Goal: Information Seeking & Learning: Learn about a topic

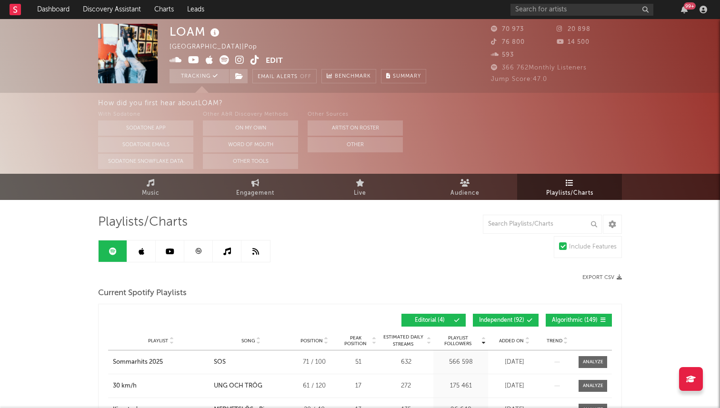
click at [682, 15] on div "99 +" at bounding box center [611, 9] width 200 height 19
click at [686, 11] on icon "button" at bounding box center [684, 10] width 7 height 8
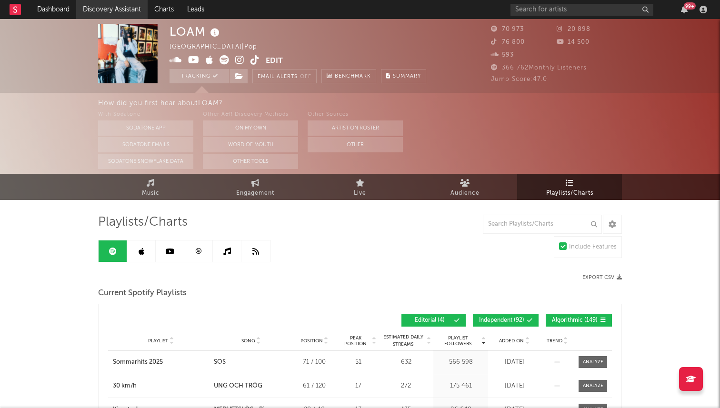
click at [97, 7] on link "Discovery Assistant" at bounding box center [111, 9] width 71 height 19
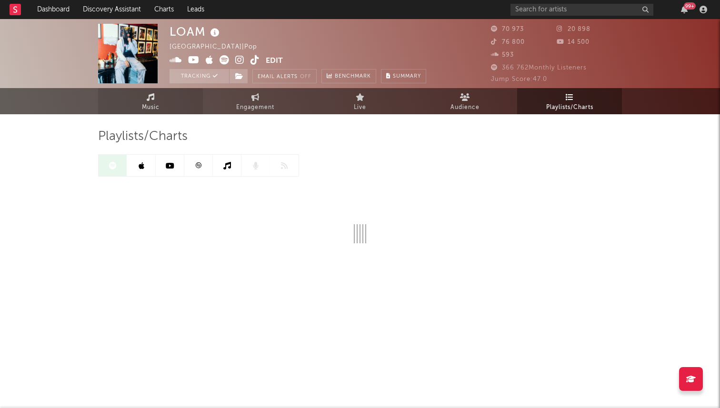
click at [154, 108] on span "Music" at bounding box center [151, 107] width 18 height 11
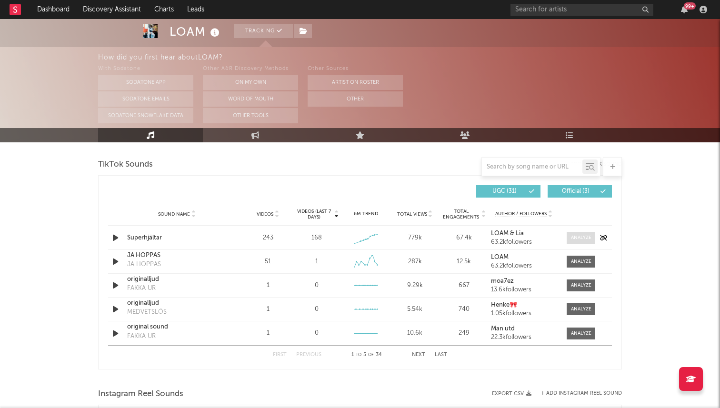
scroll to position [637, 0]
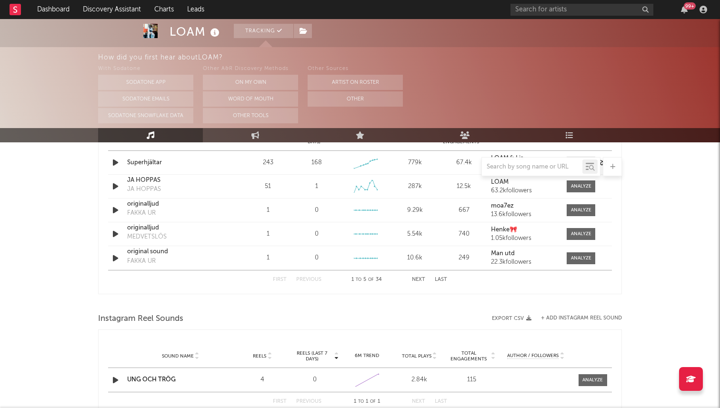
select select "6m"
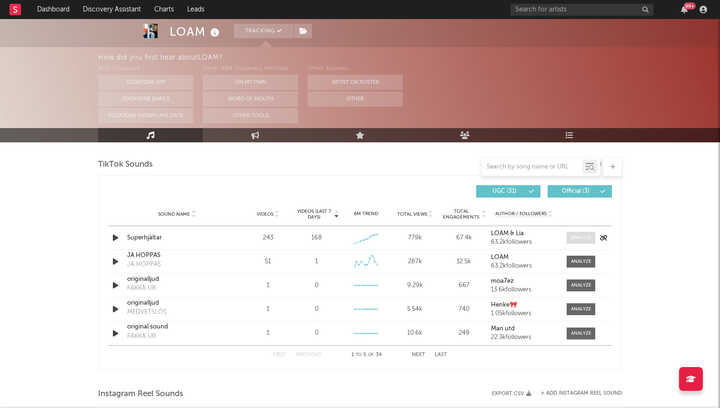
click at [583, 241] on div at bounding box center [581, 237] width 20 height 7
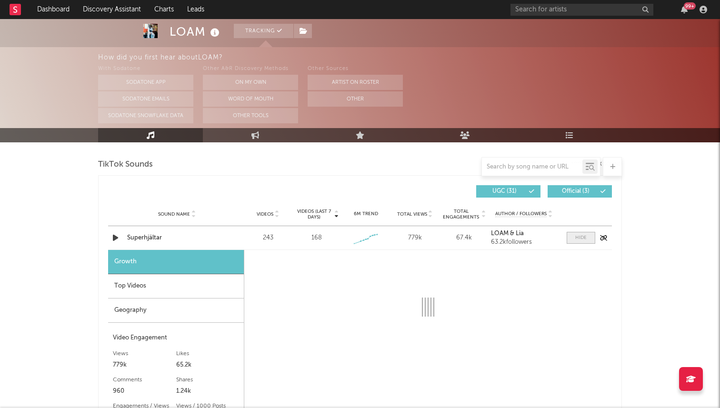
select select "1w"
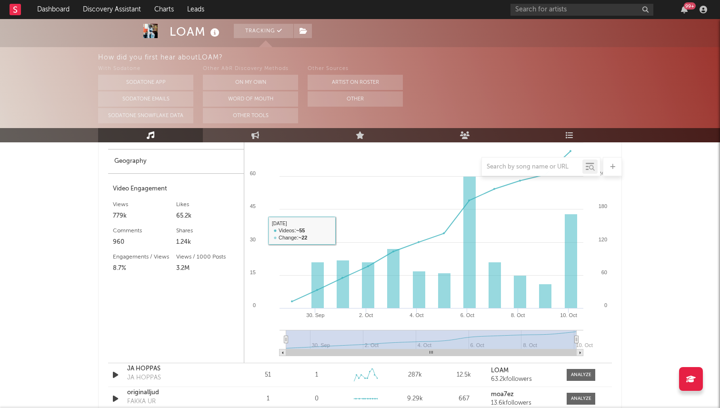
scroll to position [716, 0]
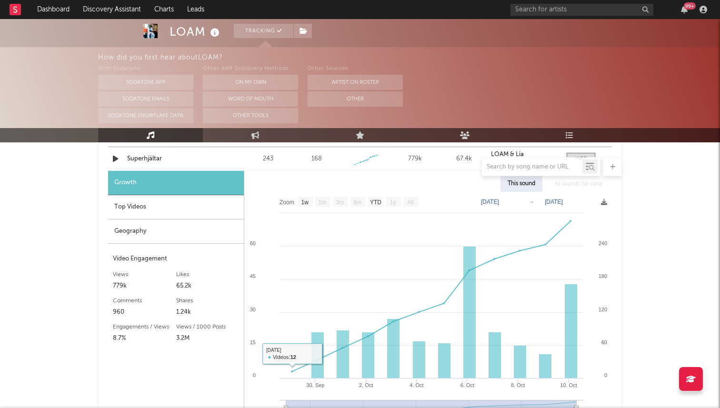
click at [142, 214] on div "Top Videos" at bounding box center [176, 207] width 136 height 24
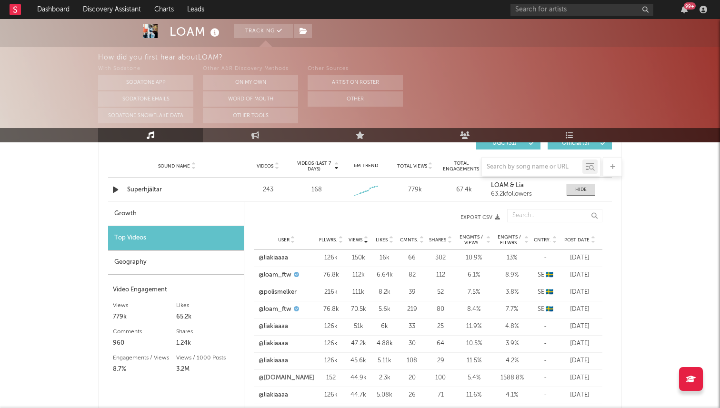
scroll to position [691, 0]
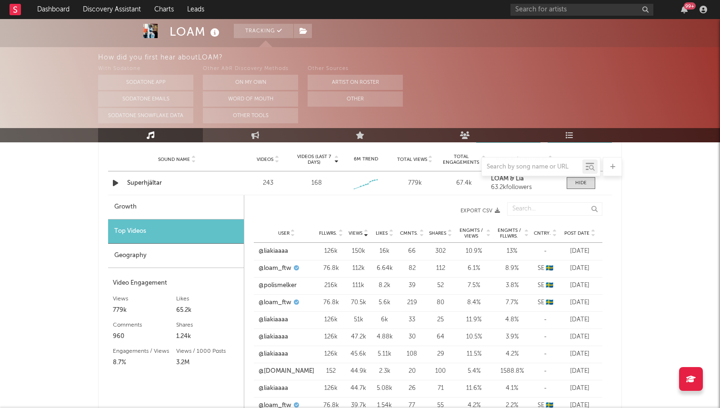
click at [142, 254] on div "Geography" at bounding box center [176, 256] width 136 height 24
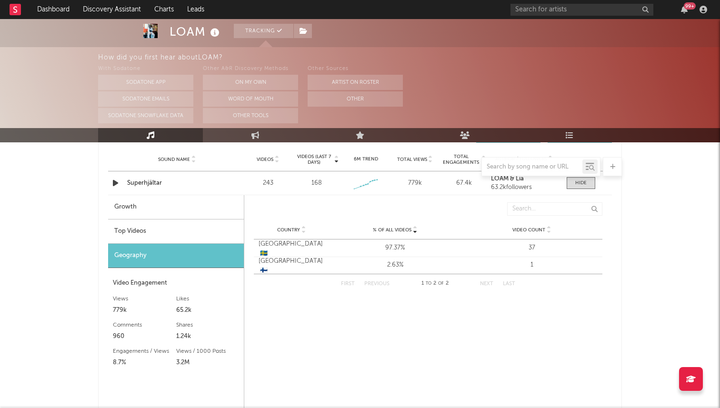
click at [151, 230] on div "Top Videos" at bounding box center [176, 232] width 136 height 24
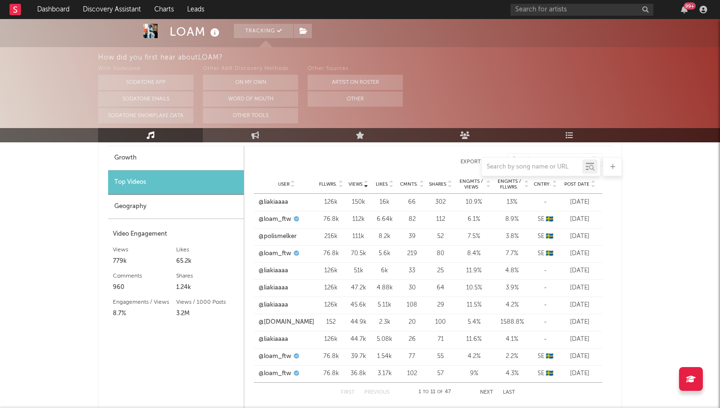
scroll to position [750, 0]
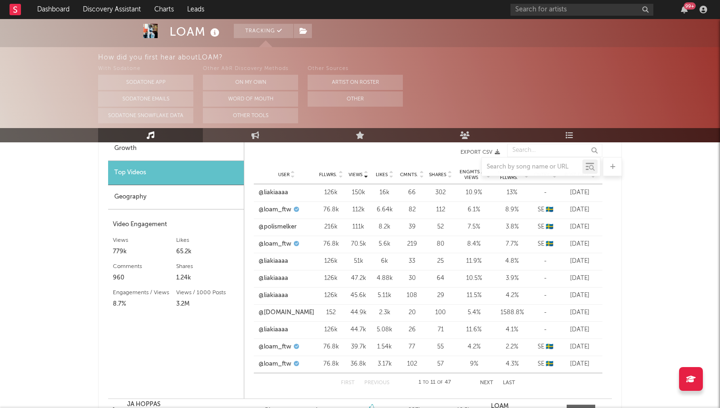
click at [479, 380] on div "First Previous 1 to 11 of 47 Next Last" at bounding box center [428, 383] width 174 height 19
click at [485, 383] on button "Next" at bounding box center [486, 383] width 13 height 5
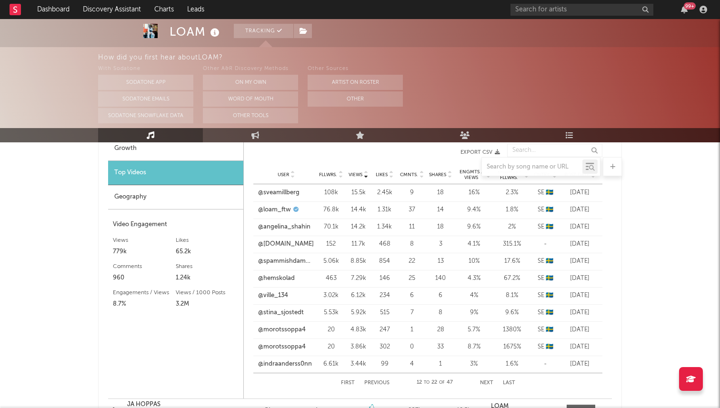
click at [485, 383] on button "Next" at bounding box center [486, 383] width 13 height 5
